Goal: Information Seeking & Learning: Compare options

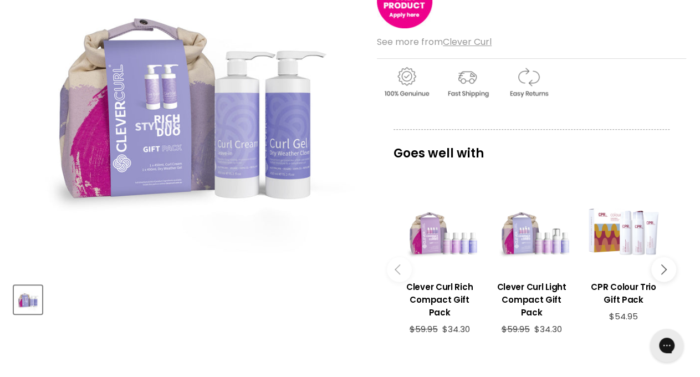
click at [669, 270] on button "Main content" at bounding box center [663, 269] width 25 height 25
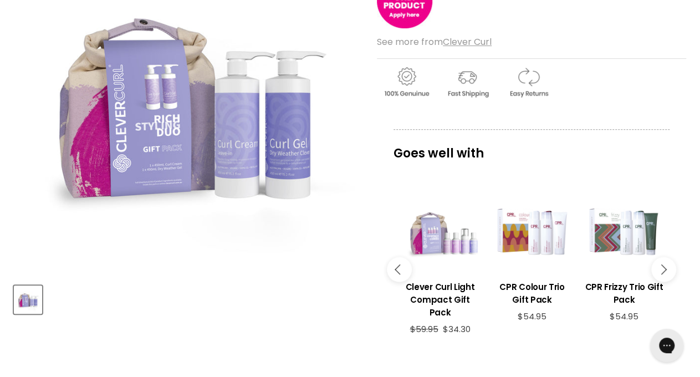
click at [669, 270] on button "Main content" at bounding box center [663, 269] width 25 height 25
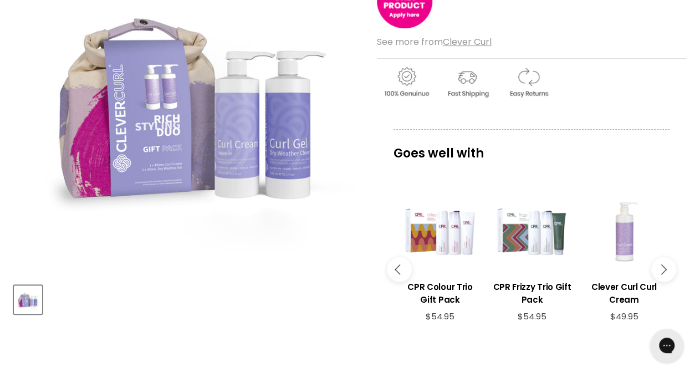
click at [669, 270] on button "Main content" at bounding box center [663, 269] width 25 height 25
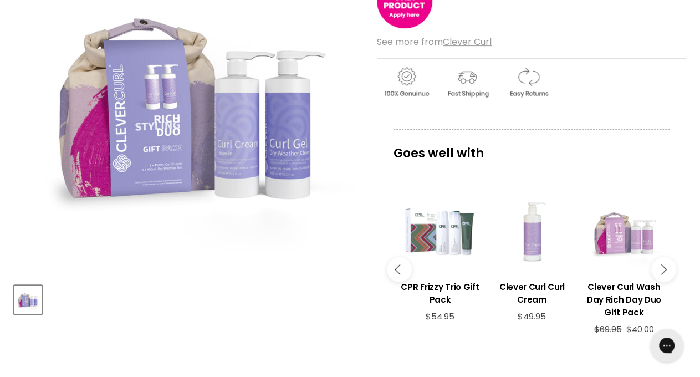
click at [669, 270] on button "Main content" at bounding box center [663, 269] width 25 height 25
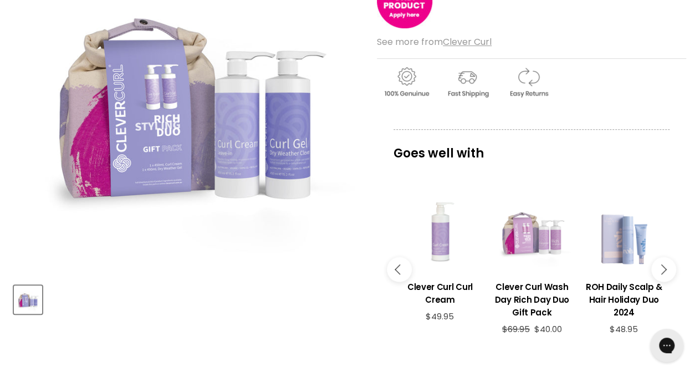
click at [669, 270] on button "Main content" at bounding box center [663, 269] width 25 height 25
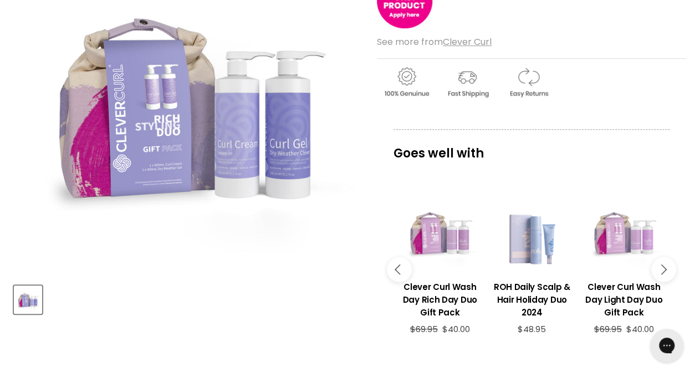
click at [669, 270] on button "Main content" at bounding box center [663, 269] width 25 height 25
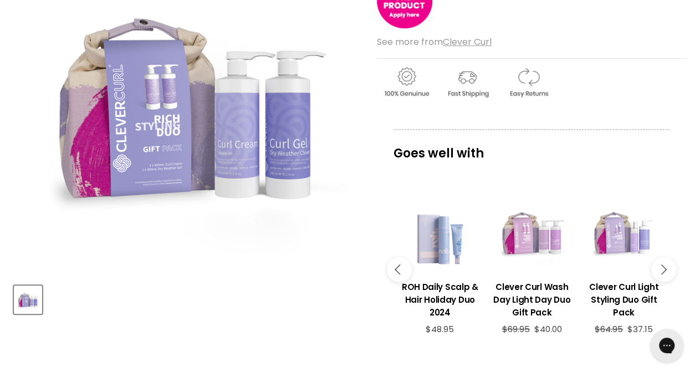
click at [669, 270] on button "Main content" at bounding box center [663, 269] width 25 height 25
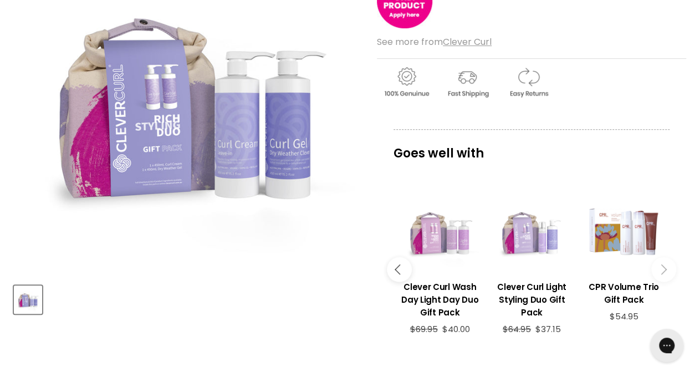
click at [669, 270] on button "Main content" at bounding box center [663, 269] width 25 height 25
click at [657, 267] on icon "Main content" at bounding box center [661, 269] width 10 height 10
click at [669, 269] on button "Main content" at bounding box center [663, 269] width 25 height 25
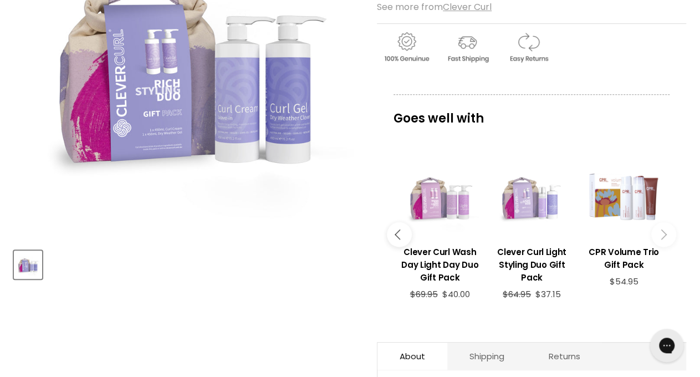
scroll to position [271, 0]
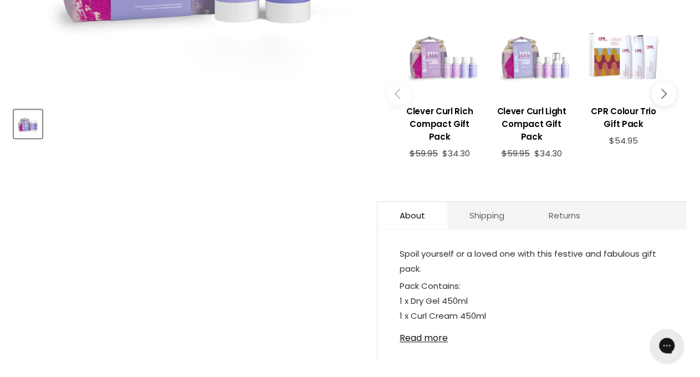
scroll to position [477, 0]
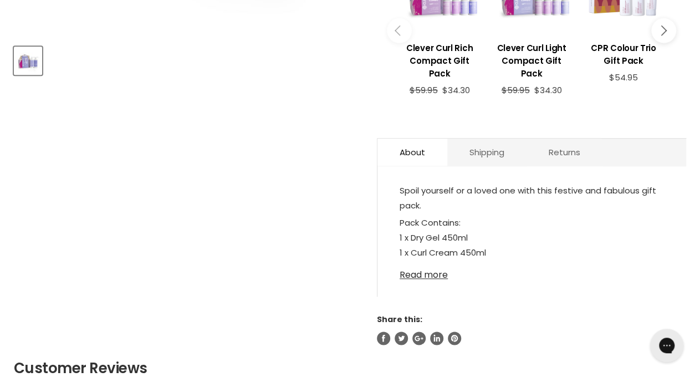
click at [435, 268] on link "Read more" at bounding box center [532, 271] width 264 height 17
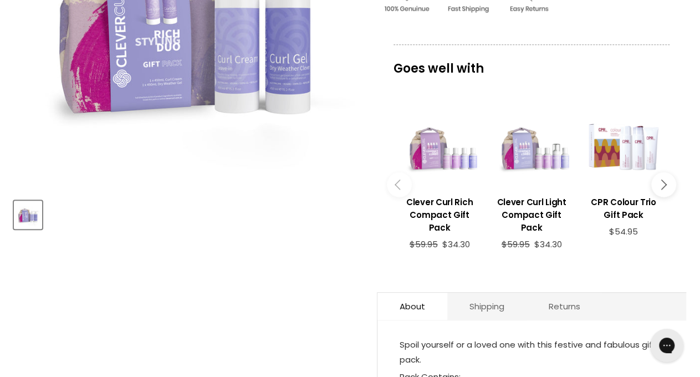
scroll to position [322, 0]
click at [439, 178] on div "Main content" at bounding box center [439, 147] width 81 height 81
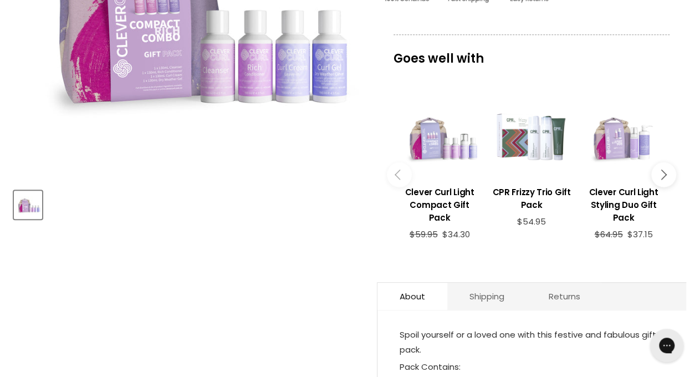
scroll to position [318, 0]
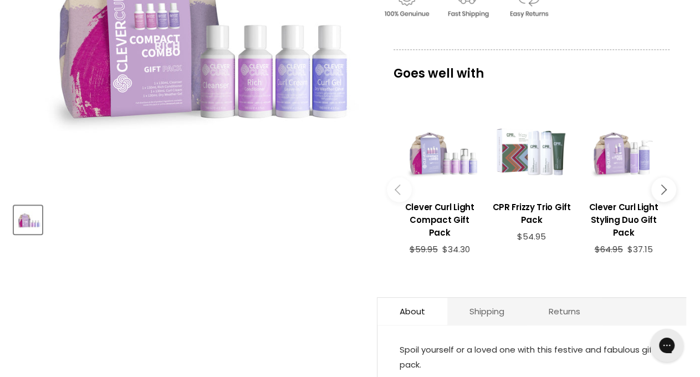
click at [669, 195] on button "Main content" at bounding box center [663, 189] width 25 height 25
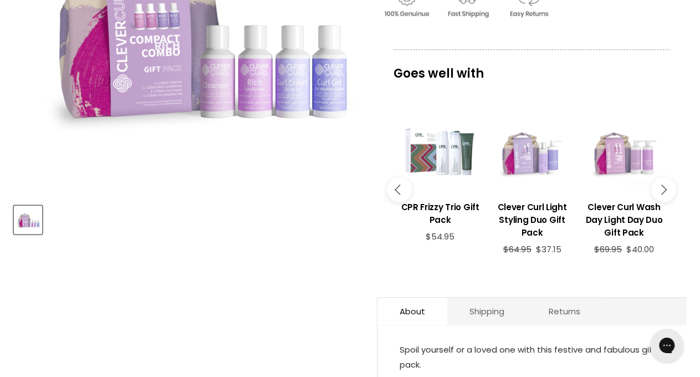
click at [667, 195] on button "Main content" at bounding box center [663, 189] width 25 height 25
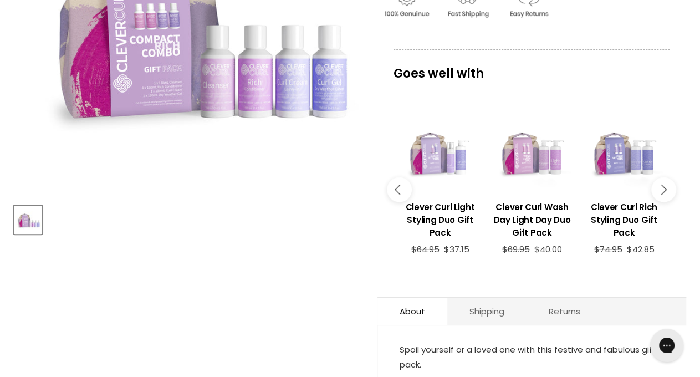
click at [667, 195] on button "Main content" at bounding box center [663, 189] width 25 height 25
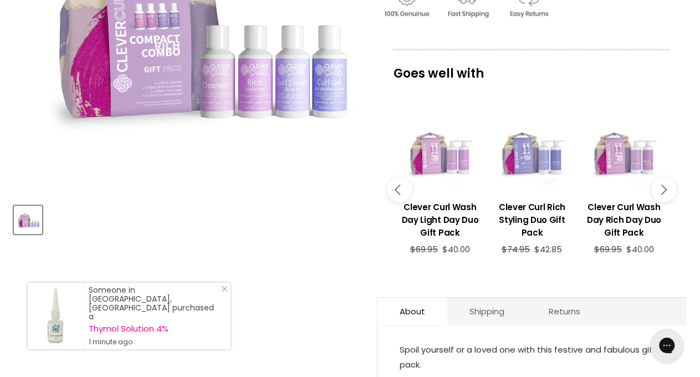
click at [667, 195] on button "Main content" at bounding box center [663, 189] width 25 height 25
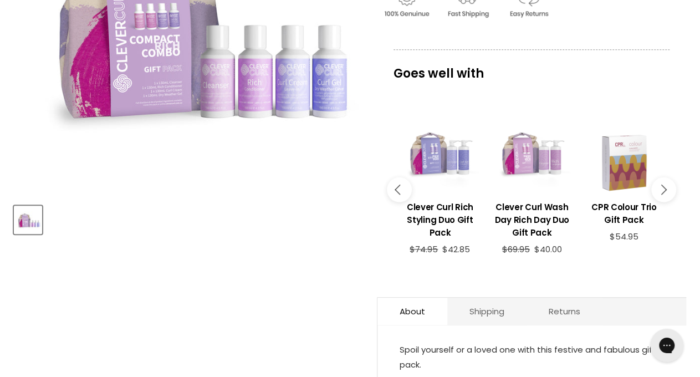
click at [630, 171] on div "Main content" at bounding box center [624, 151] width 81 height 81
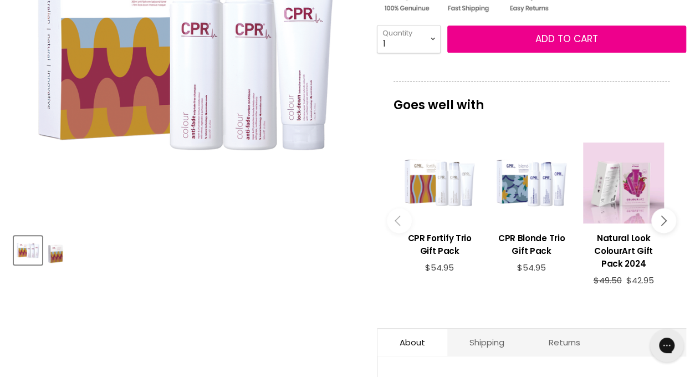
scroll to position [286, 0]
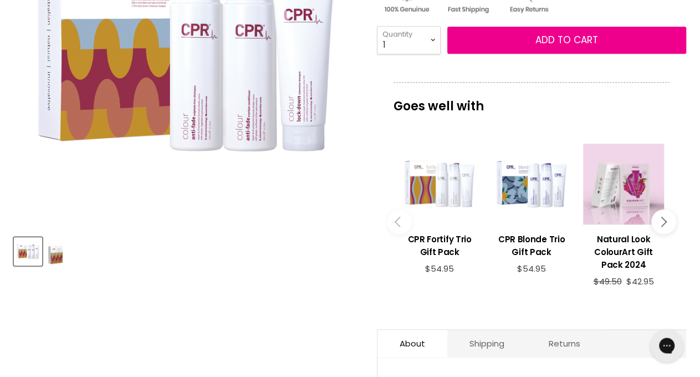
click at [660, 220] on icon "Main content" at bounding box center [661, 222] width 10 height 10
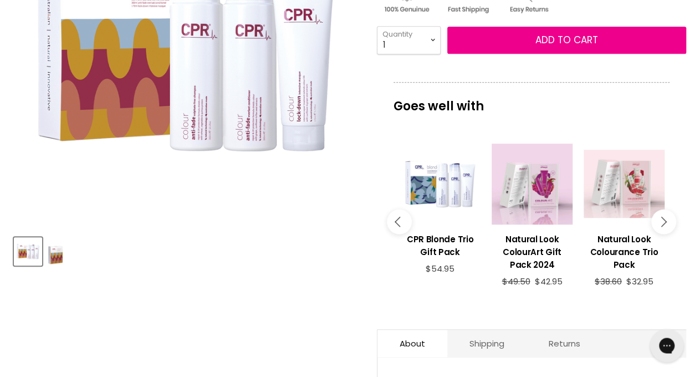
click at [660, 220] on icon "Main content" at bounding box center [661, 222] width 10 height 10
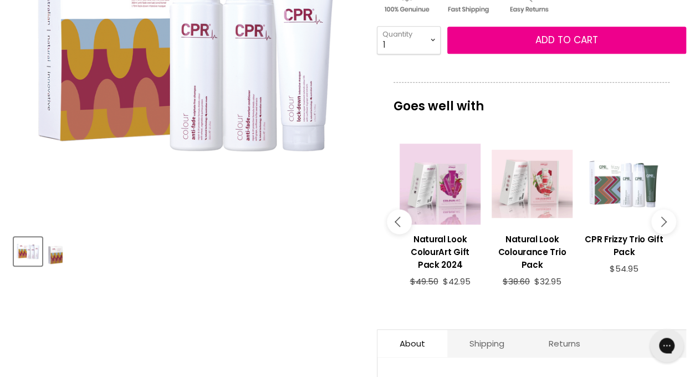
click at [660, 220] on icon "Main content" at bounding box center [661, 222] width 10 height 10
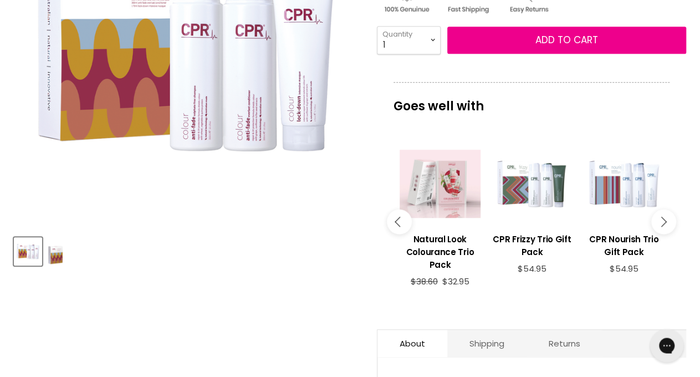
click at [660, 220] on icon "Main content" at bounding box center [661, 222] width 10 height 10
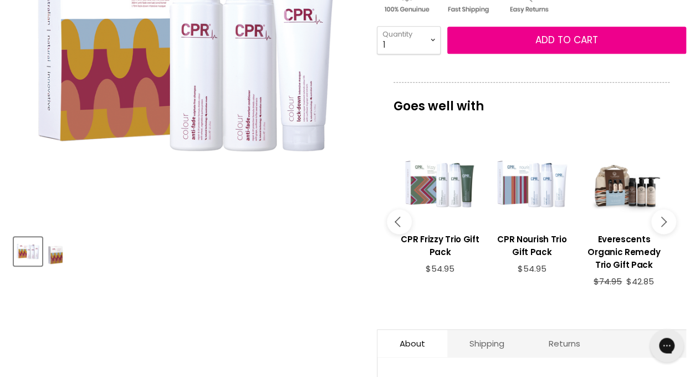
click at [660, 220] on icon "Main content" at bounding box center [661, 222] width 10 height 10
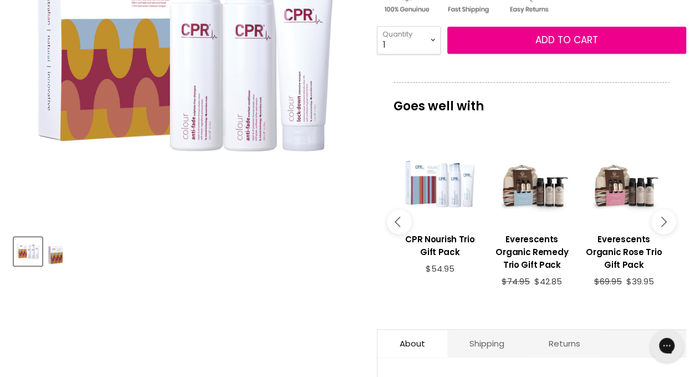
click at [660, 220] on icon "Main content" at bounding box center [661, 222] width 10 height 10
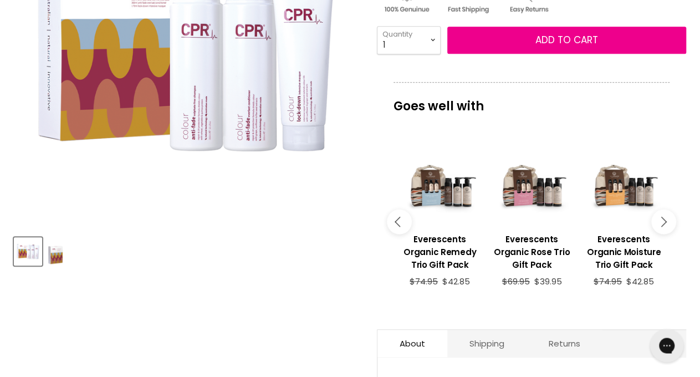
click at [660, 220] on icon "Main content" at bounding box center [661, 222] width 10 height 10
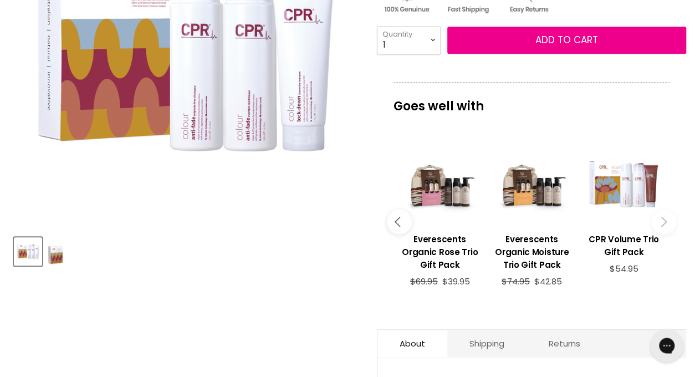
click at [660, 220] on icon "Main content" at bounding box center [661, 222] width 10 height 10
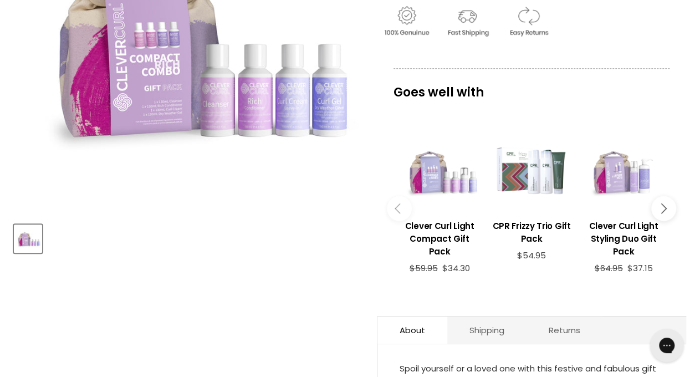
scroll to position [298, 0]
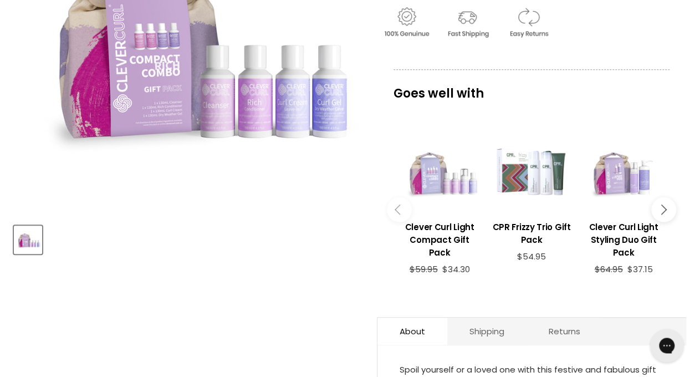
click at [442, 206] on div "Main content" at bounding box center [439, 171] width 81 height 81
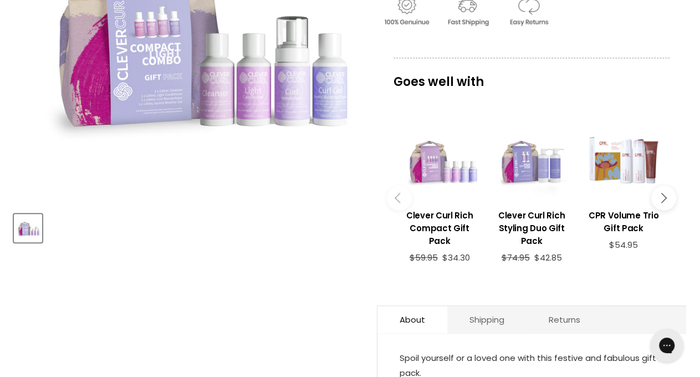
scroll to position [310, 0]
click at [665, 195] on icon "Main content" at bounding box center [661, 197] width 10 height 10
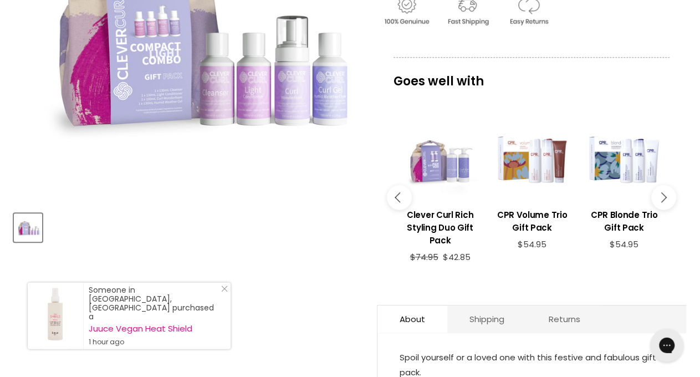
click at [665, 195] on icon "Main content" at bounding box center [661, 197] width 10 height 10
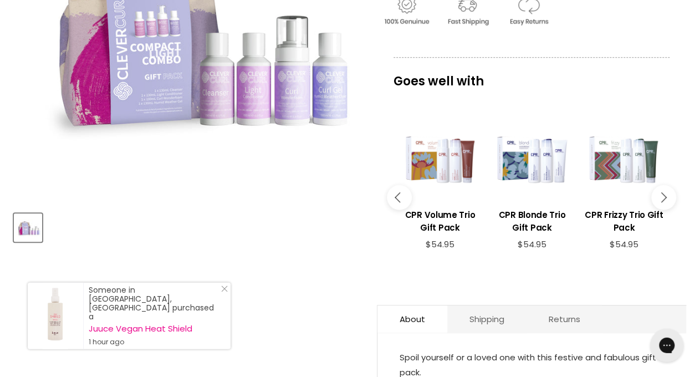
click at [665, 195] on icon "Main content" at bounding box center [661, 197] width 10 height 10
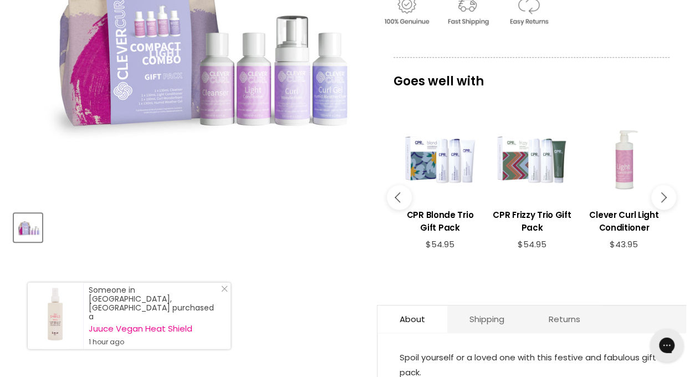
click at [665, 195] on icon "Main content" at bounding box center [661, 197] width 10 height 10
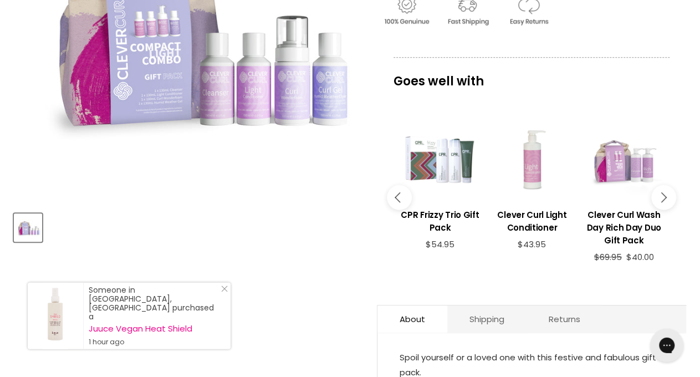
click at [665, 195] on icon "Main content" at bounding box center [661, 197] width 10 height 10
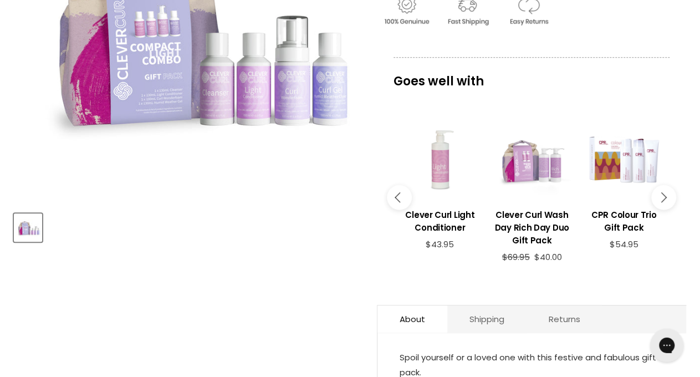
click at [668, 198] on button "Main content" at bounding box center [663, 197] width 25 height 25
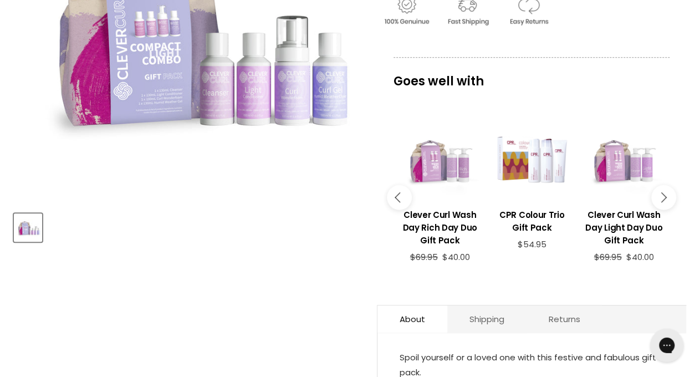
click at [668, 198] on button "Main content" at bounding box center [663, 197] width 25 height 25
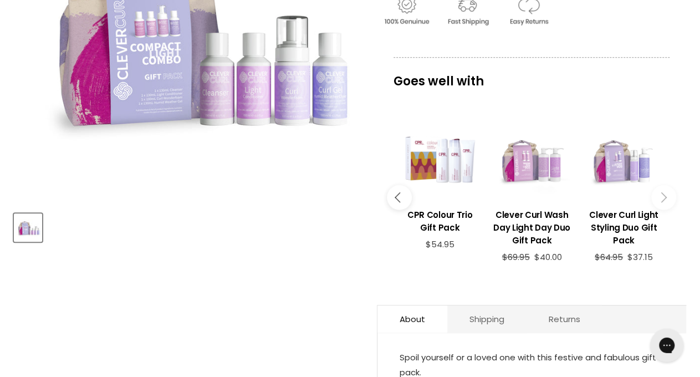
click at [668, 198] on button "Main content" at bounding box center [663, 197] width 25 height 25
click at [664, 197] on icon "Main content" at bounding box center [661, 197] width 10 height 10
click at [401, 190] on button "Main content" at bounding box center [399, 197] width 25 height 25
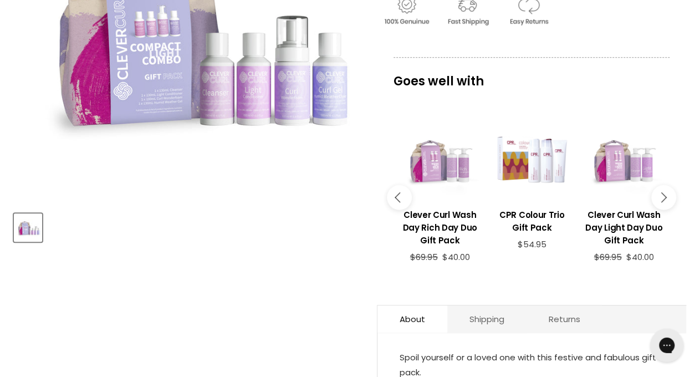
click at [401, 190] on button "Main content" at bounding box center [399, 197] width 25 height 25
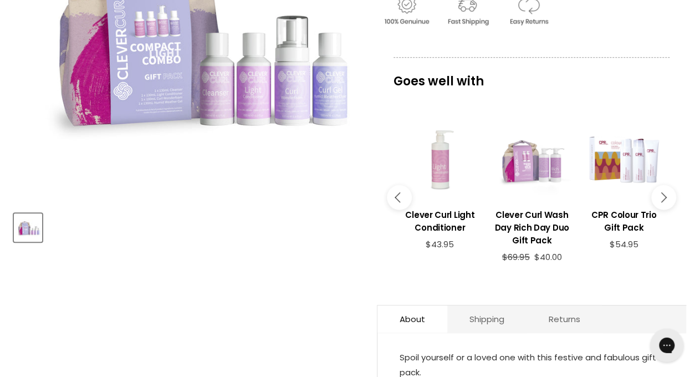
click at [401, 190] on button "Main content" at bounding box center [399, 197] width 25 height 25
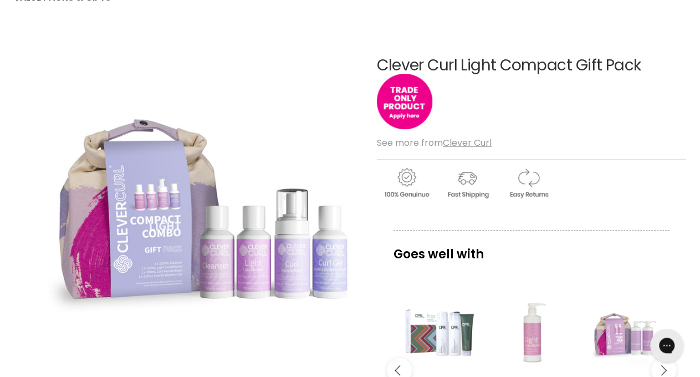
scroll to position [417, 0]
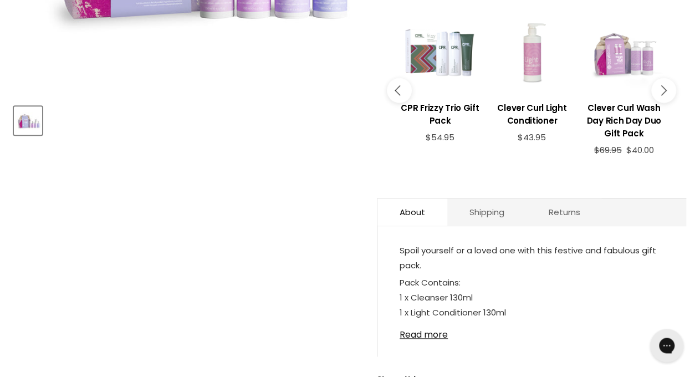
click at [396, 85] on button "Main content" at bounding box center [399, 90] width 25 height 25
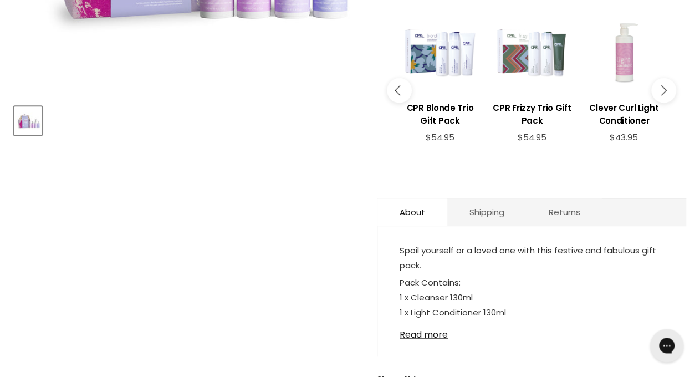
click at [396, 85] on button "Main content" at bounding box center [399, 90] width 25 height 25
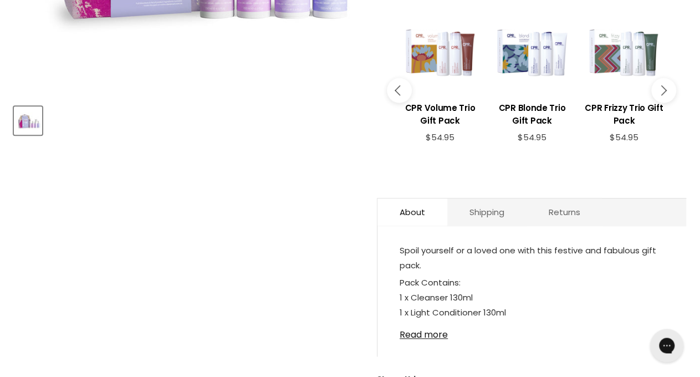
click at [397, 85] on button "Main content" at bounding box center [399, 90] width 25 height 25
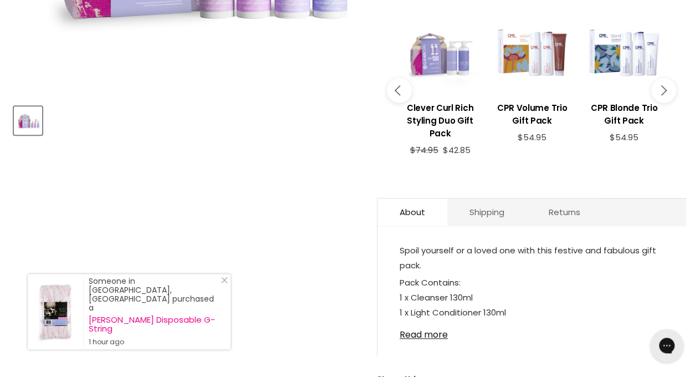
click at [401, 88] on icon "Main content" at bounding box center [400, 90] width 10 height 10
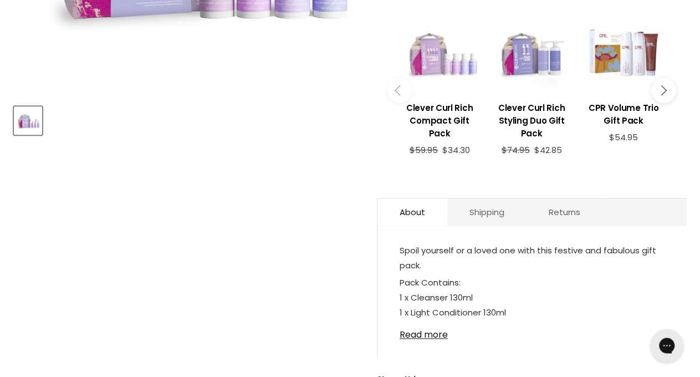
click at [440, 63] on div "Main content" at bounding box center [439, 52] width 81 height 81
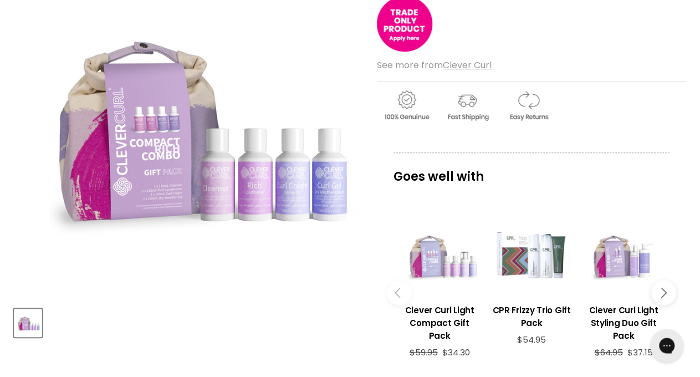
scroll to position [215, 0]
click at [675, 287] on button "Main content" at bounding box center [663, 291] width 25 height 25
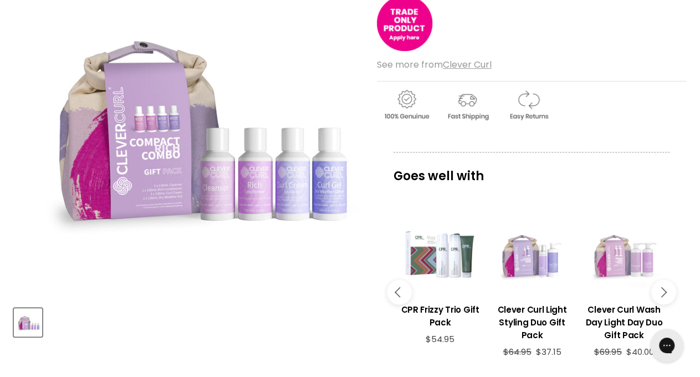
click at [629, 268] on div "Main content" at bounding box center [624, 254] width 81 height 81
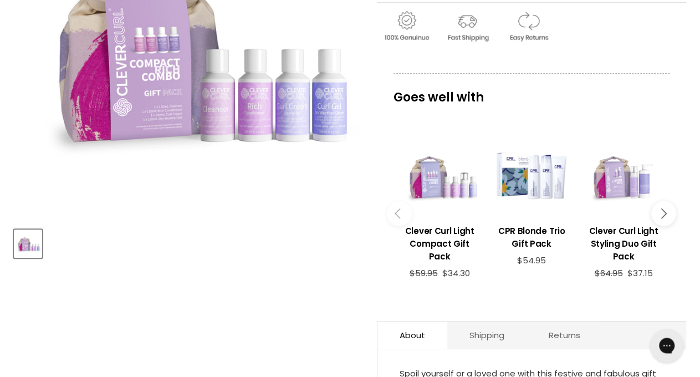
click at [678, 208] on div "Goes well with imageUrl Clever Curl Light Compact Gift Pack $59.95 $34.30 image…" at bounding box center [531, 189] width 309 height 232
click at [670, 208] on button "Main content" at bounding box center [663, 213] width 25 height 25
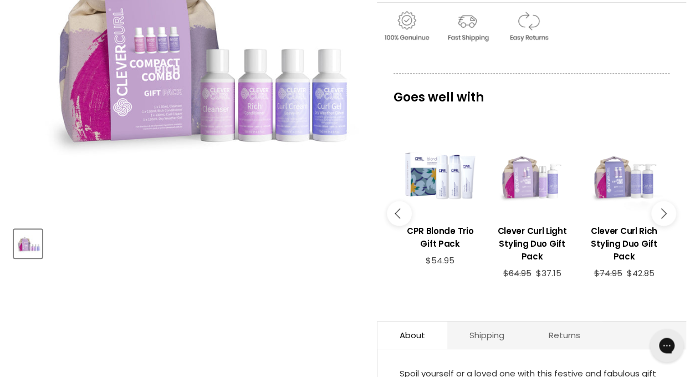
click at [670, 213] on button "Main content" at bounding box center [663, 213] width 25 height 25
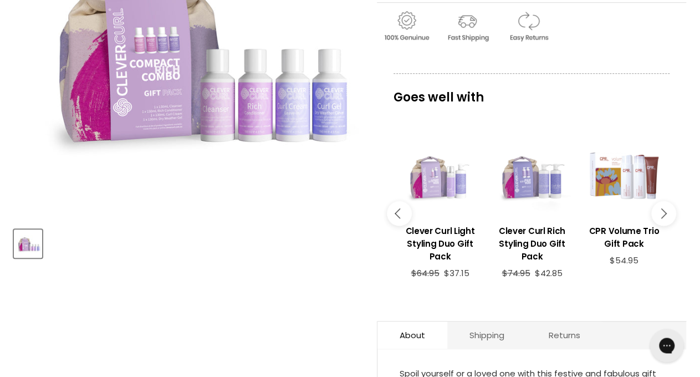
click at [670, 213] on button "Main content" at bounding box center [663, 213] width 25 height 25
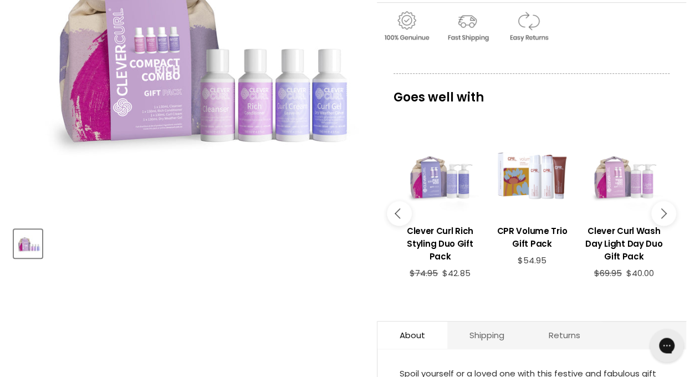
click at [670, 213] on button "Main content" at bounding box center [663, 213] width 25 height 25
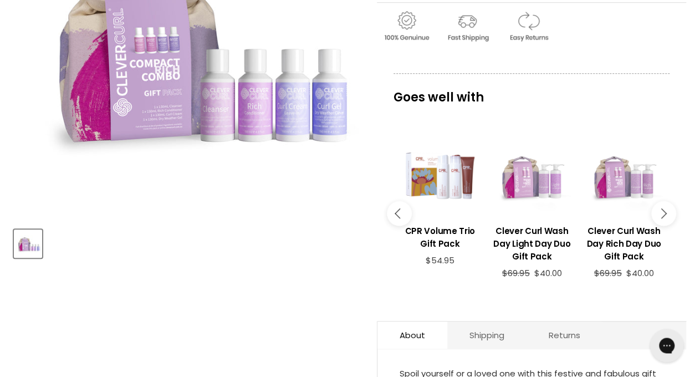
click at [679, 220] on div "Goes well with imageUrl Clever Curl Light Compact Gift Pack $59.95 $34.30 image…" at bounding box center [531, 189] width 309 height 232
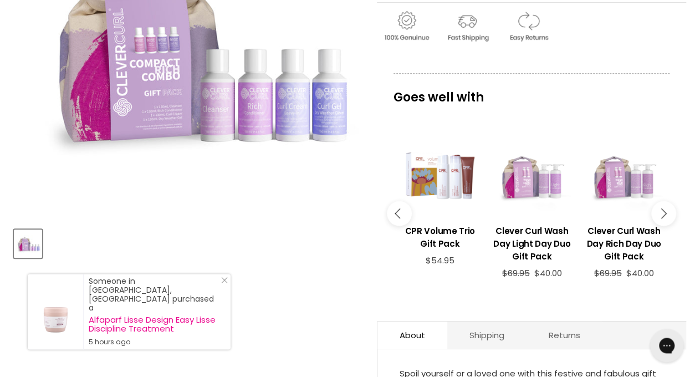
click at [679, 220] on div "Goes well with imageUrl Clever Curl Light Compact Gift Pack $59.95 $34.30 image…" at bounding box center [531, 189] width 309 height 232
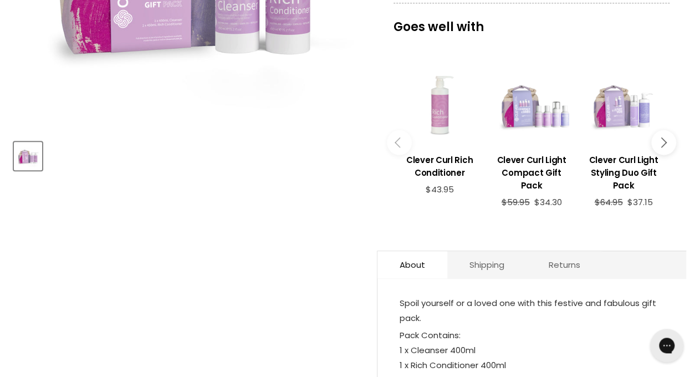
scroll to position [406, 0]
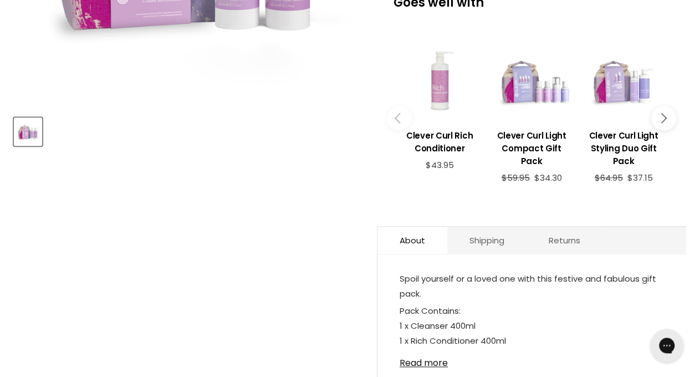
click at [669, 109] on button "Main content" at bounding box center [663, 118] width 25 height 25
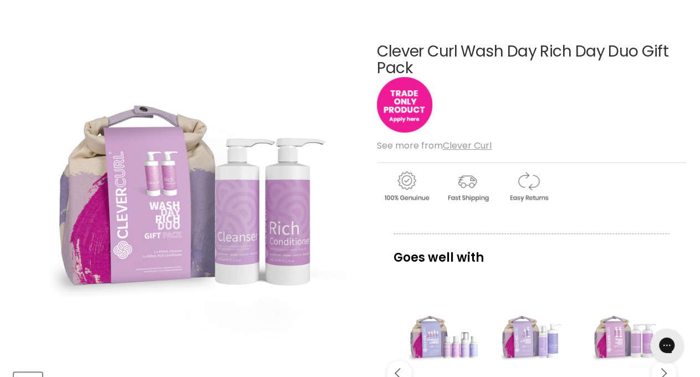
scroll to position [0, 0]
